Goal: Information Seeking & Learning: Check status

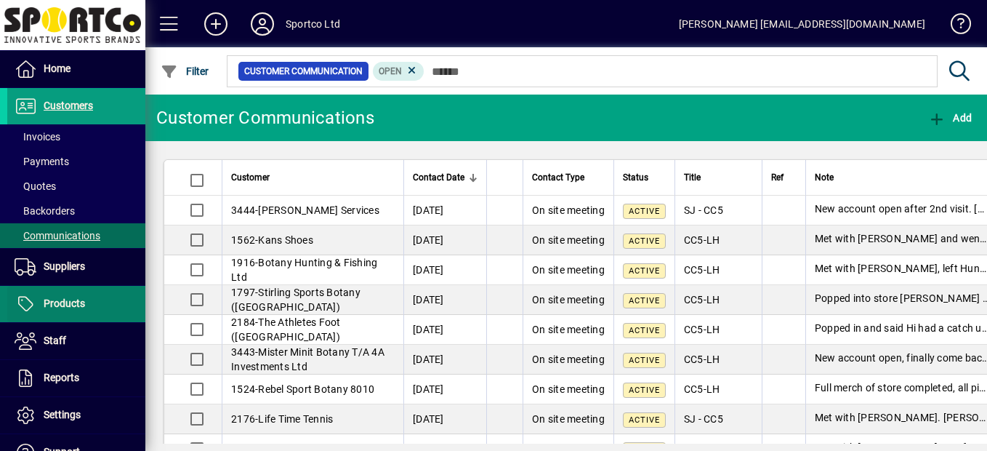
click at [73, 294] on span at bounding box center [76, 303] width 138 height 35
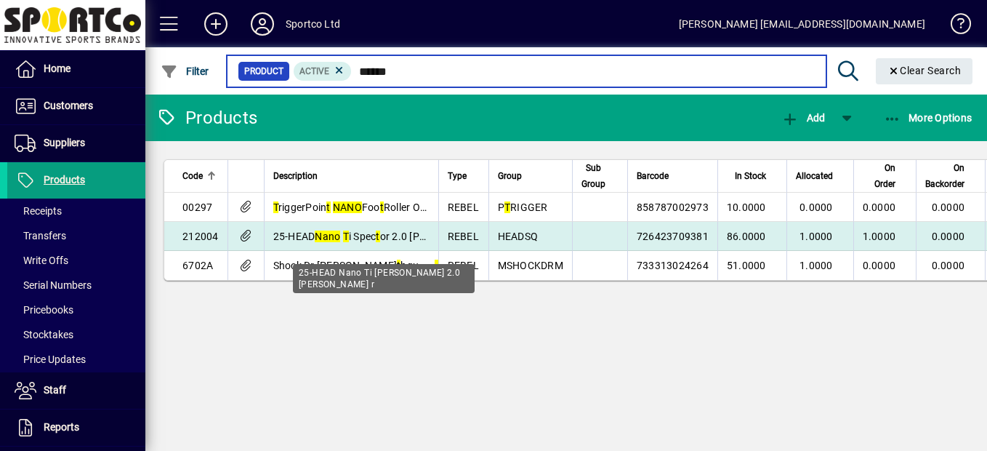
type input "******"
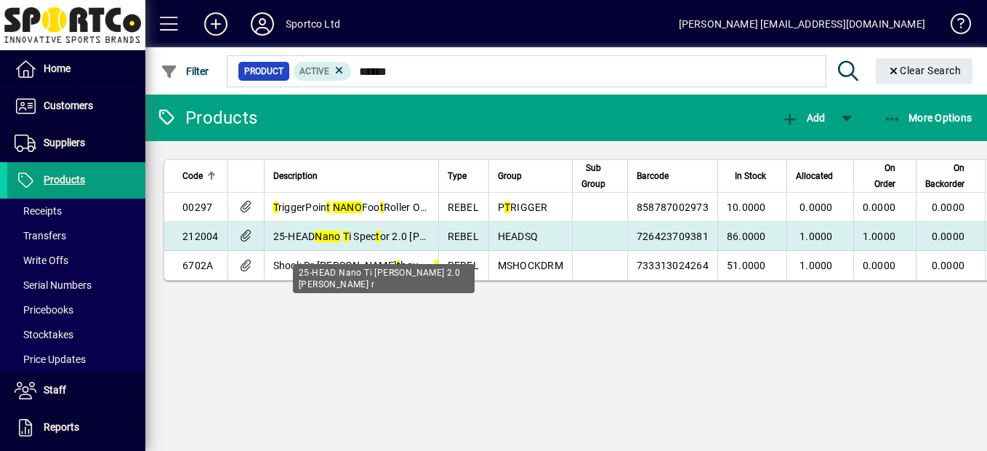
click at [359, 242] on span "25-HEAD Nano T i Spec t or 2.0 Squash Racque t r" at bounding box center [385, 236] width 225 height 12
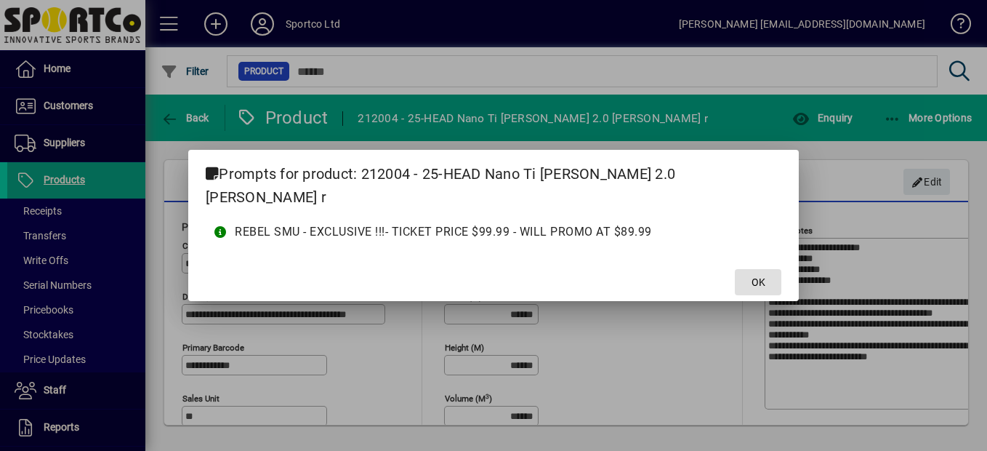
click at [745, 271] on span at bounding box center [758, 282] width 47 height 35
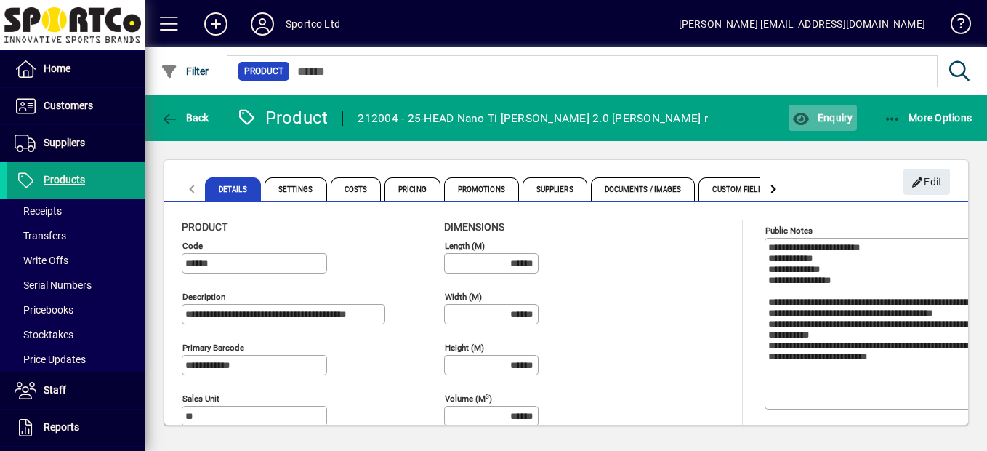
click at [816, 119] on span "Enquiry" at bounding box center [822, 118] width 60 height 12
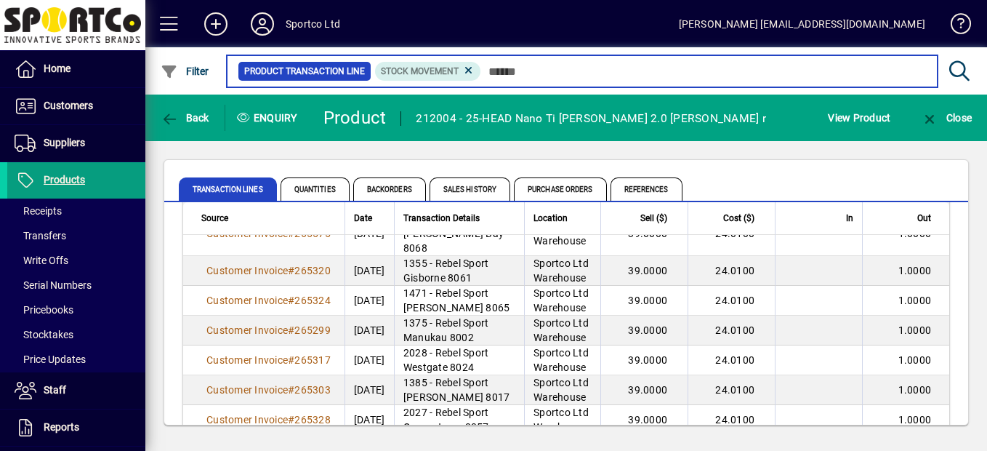
scroll to position [800, 0]
